Goal: Check status: Check status

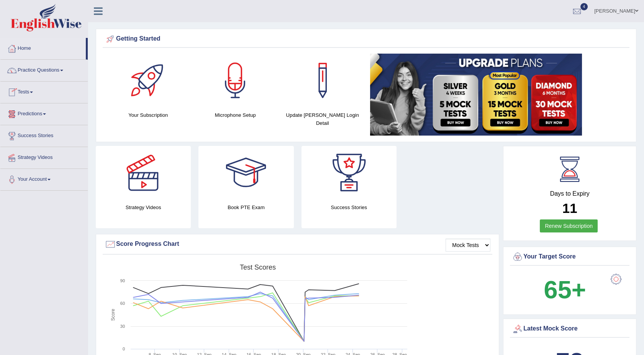
click at [33, 90] on link "Tests" at bounding box center [43, 91] width 87 height 19
click at [26, 137] on link "History" at bounding box center [50, 137] width 72 height 14
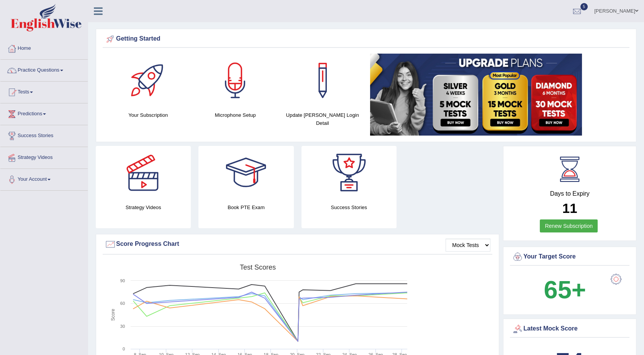
click at [33, 89] on link "Tests" at bounding box center [43, 91] width 87 height 19
click at [20, 137] on link "History" at bounding box center [50, 137] width 72 height 14
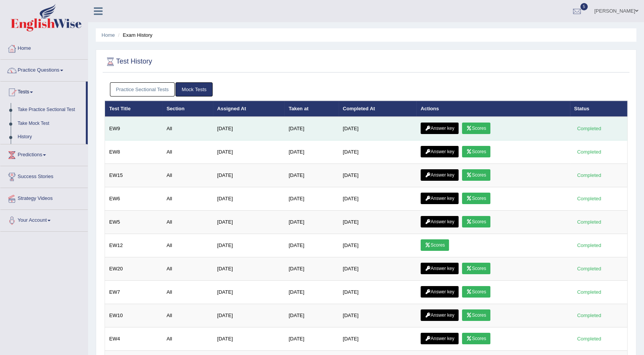
click at [475, 124] on link "Scores" at bounding box center [476, 128] width 28 height 11
